Goal: Task Accomplishment & Management: Manage account settings

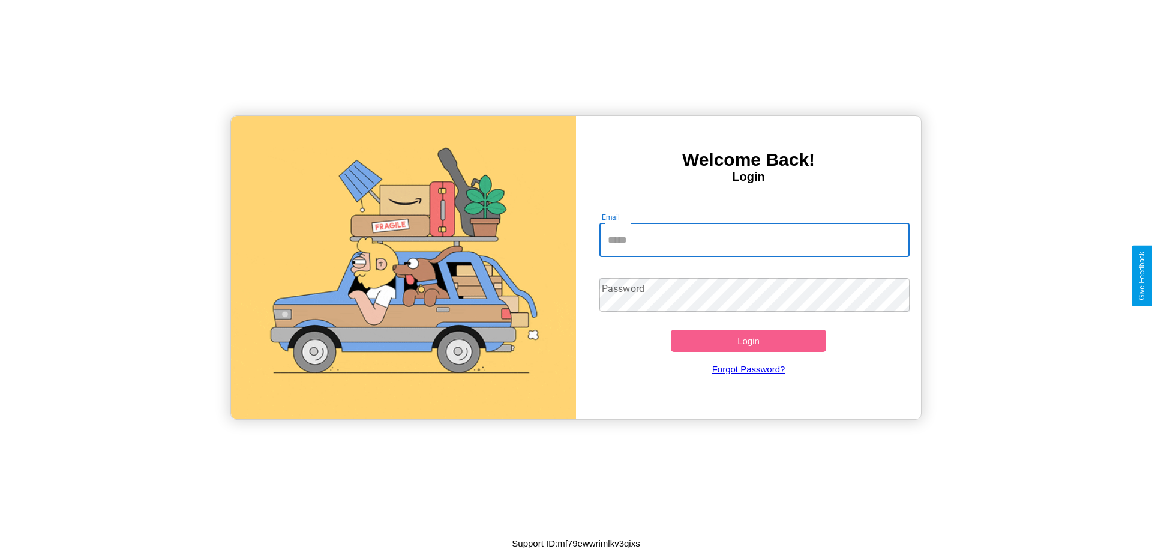
click at [754, 239] on input "Email" at bounding box center [755, 240] width 311 height 34
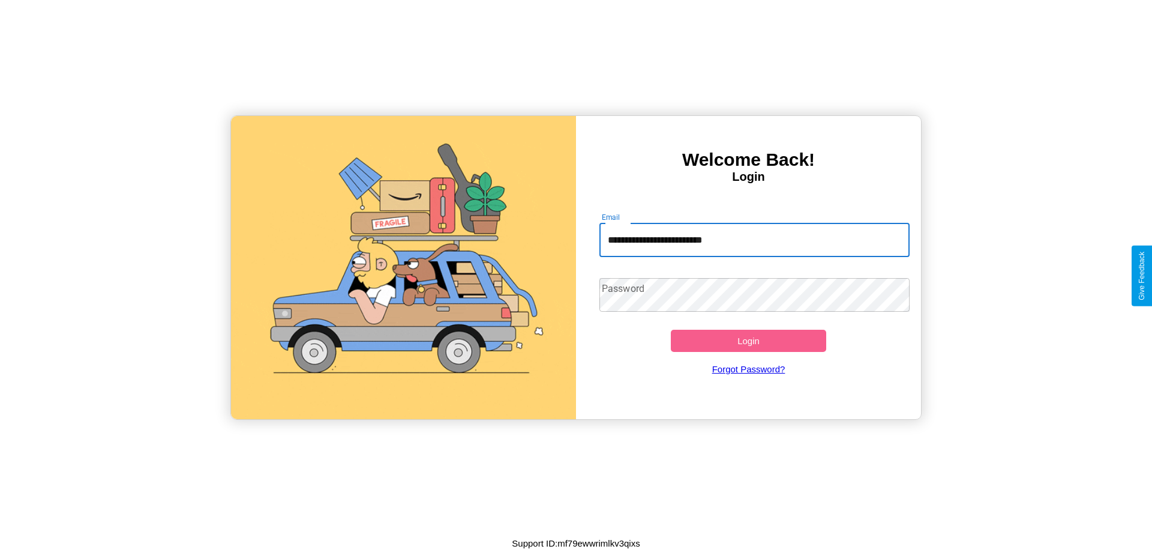
type input "**********"
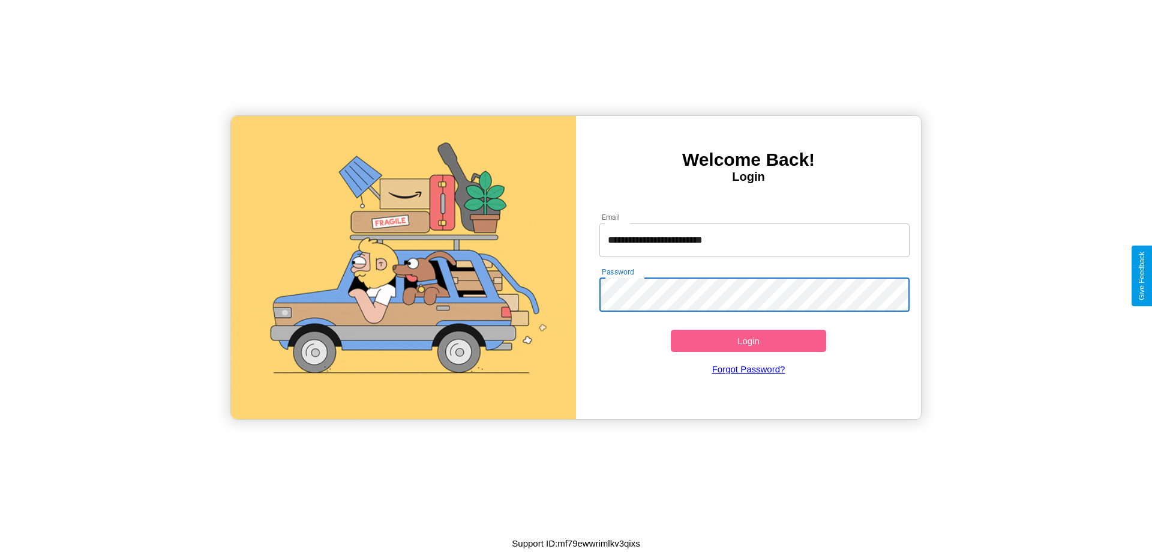
click at [748, 340] on button "Login" at bounding box center [748, 341] width 155 height 22
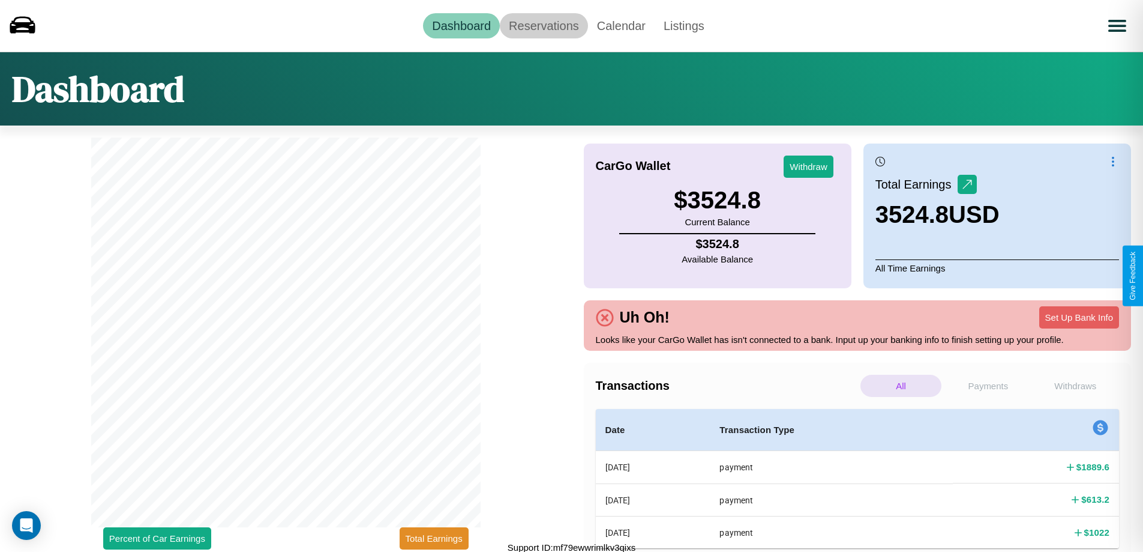
click at [544, 25] on link "Reservations" at bounding box center [544, 25] width 88 height 25
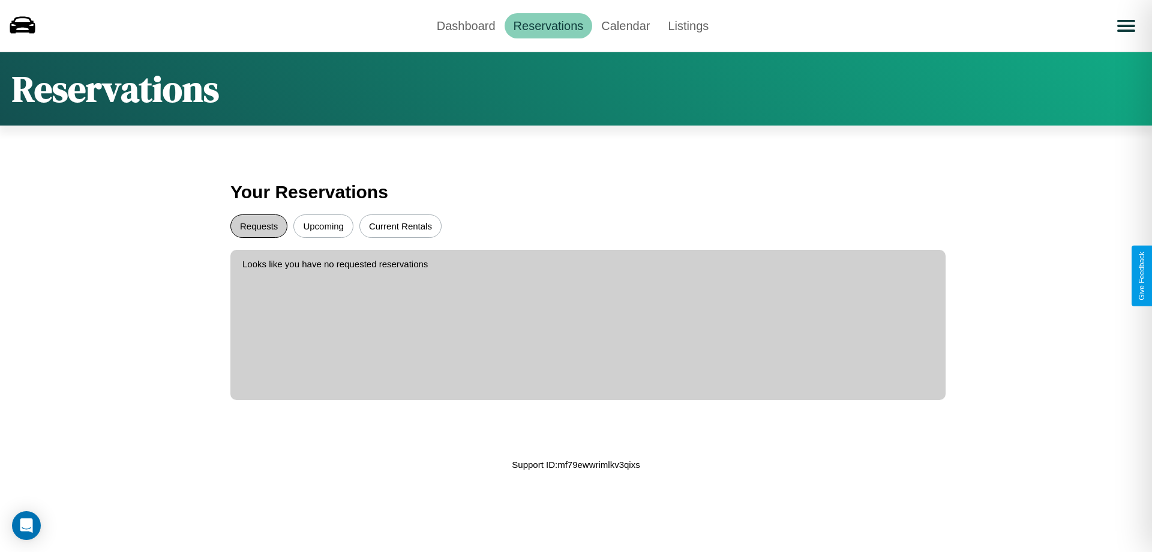
click at [259, 226] on button "Requests" at bounding box center [258, 225] width 57 height 23
click at [400, 226] on button "Current Rentals" at bounding box center [401, 225] width 82 height 23
click at [466, 25] on link "Dashboard" at bounding box center [466, 25] width 77 height 25
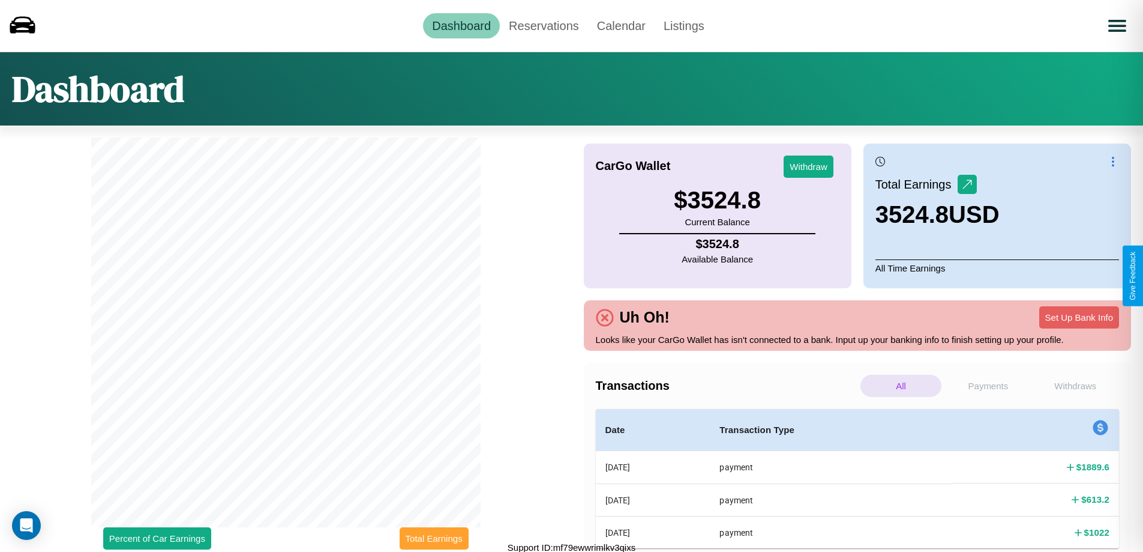
click at [434, 538] on button "Total Earnings" at bounding box center [434, 538] width 69 height 22
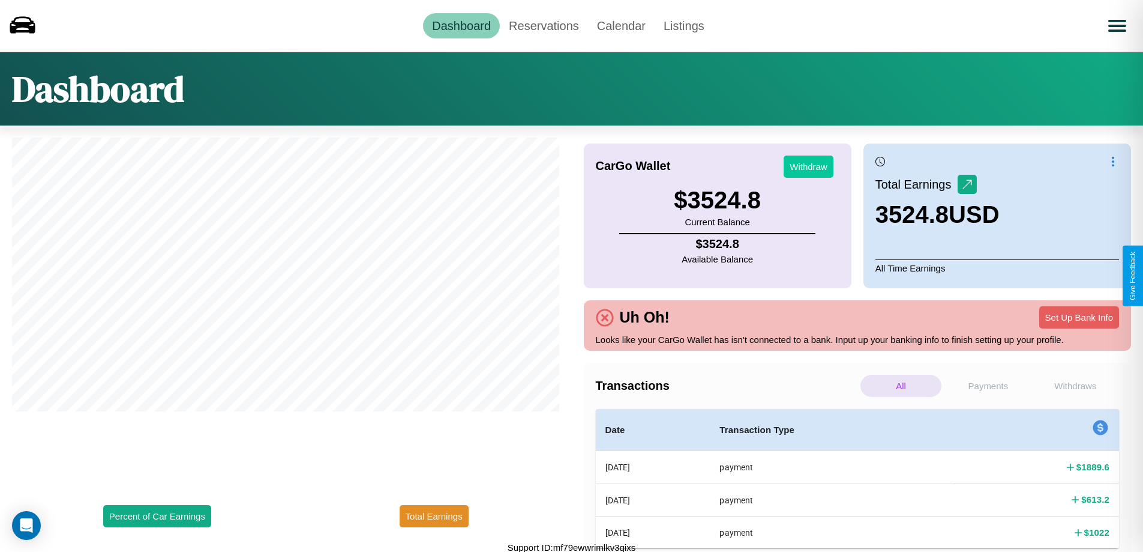
click at [808, 166] on button "Withdraw" at bounding box center [809, 166] width 50 height 22
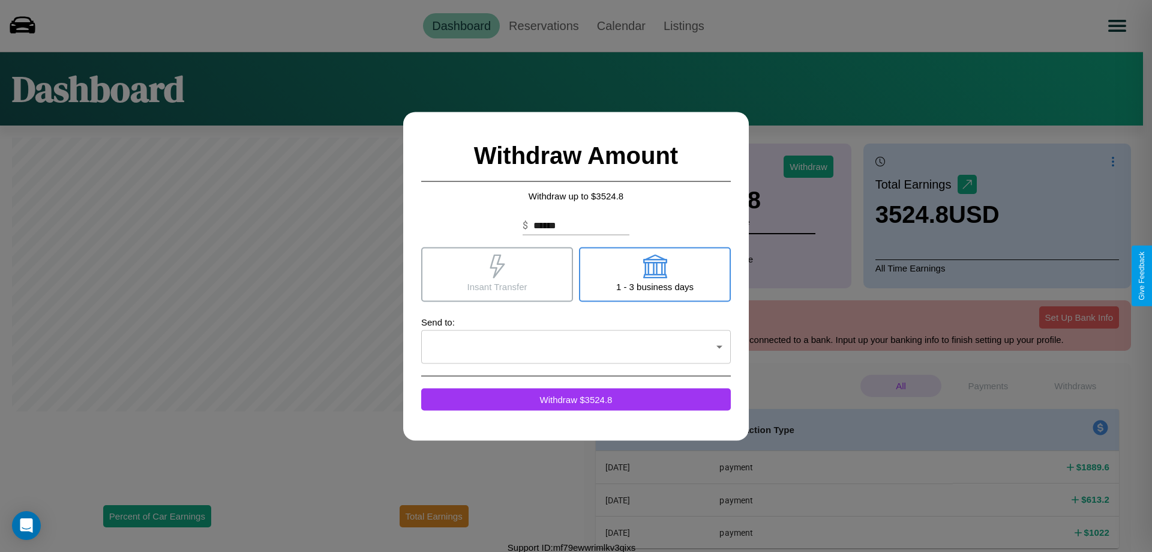
click at [497, 274] on icon at bounding box center [497, 266] width 15 height 24
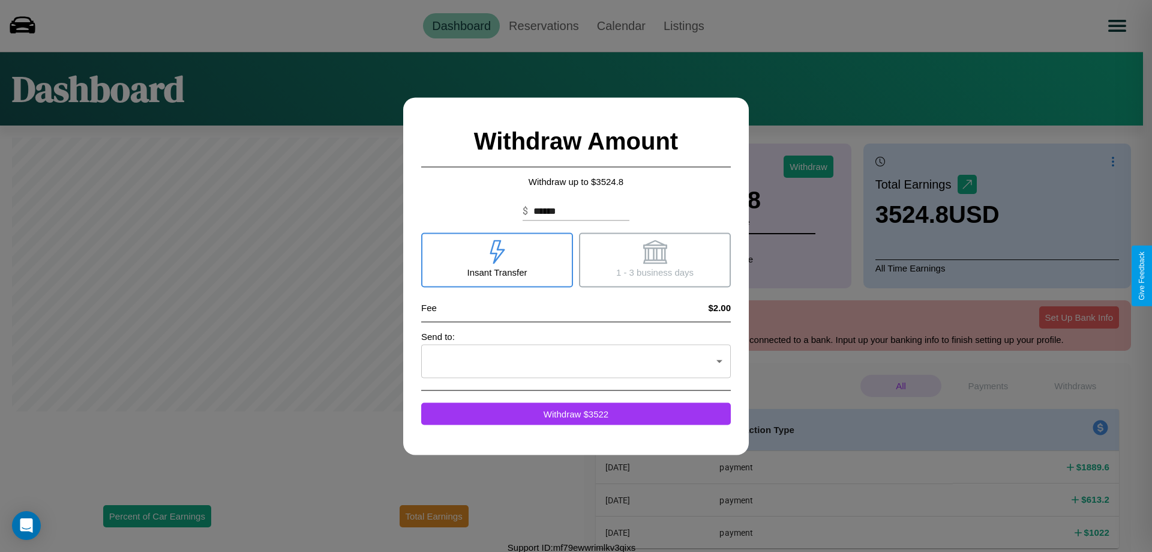
click at [655, 259] on icon at bounding box center [655, 251] width 24 height 24
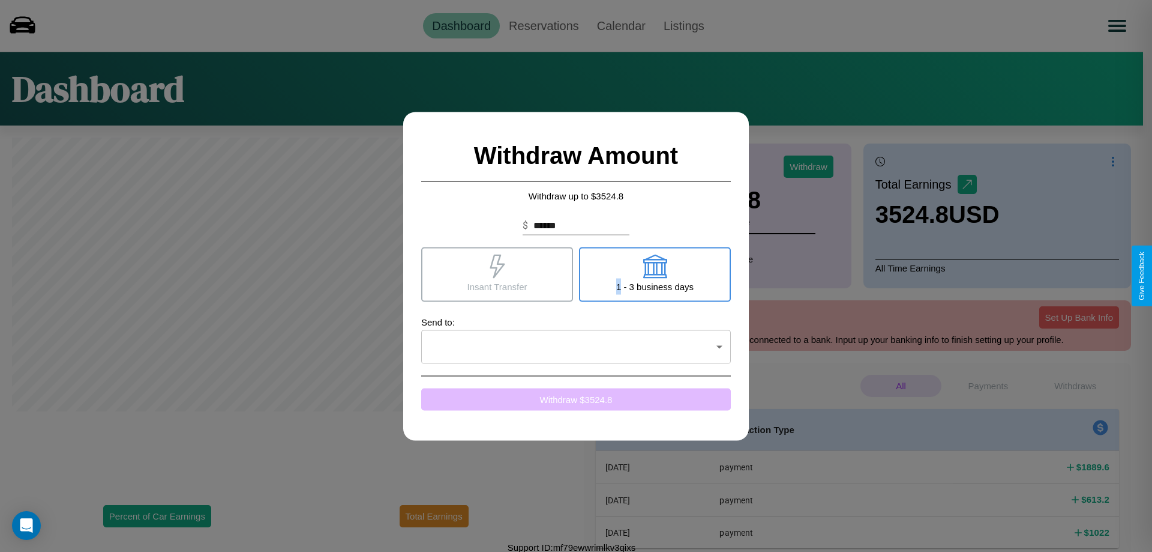
click at [576, 399] on button "Withdraw $ 3524.8" at bounding box center [576, 399] width 310 height 22
